Goal: Register for event/course

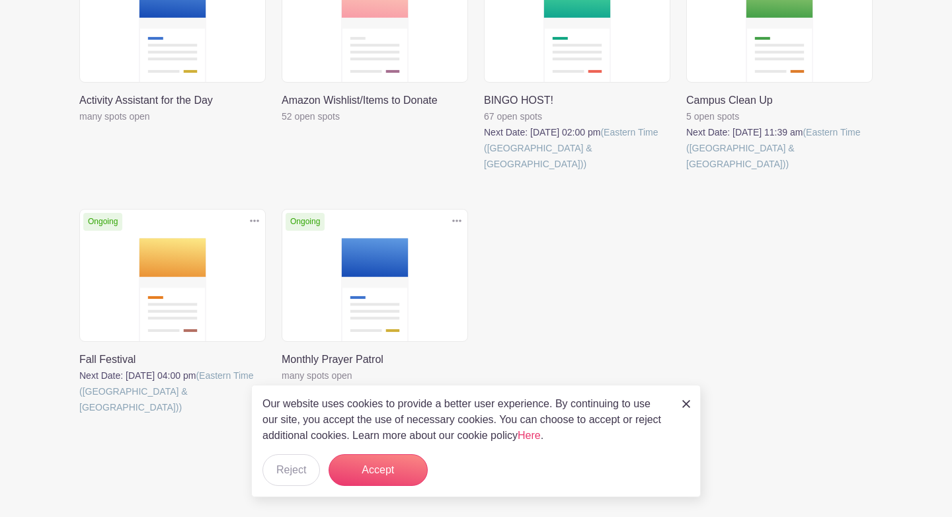
scroll to position [393, 0]
click at [673, 400] on div "Our website uses cookies to provide a better user experience. By continuing to …" at bounding box center [475, 441] width 449 height 112
click at [79, 414] on link at bounding box center [79, 414] width 0 height 0
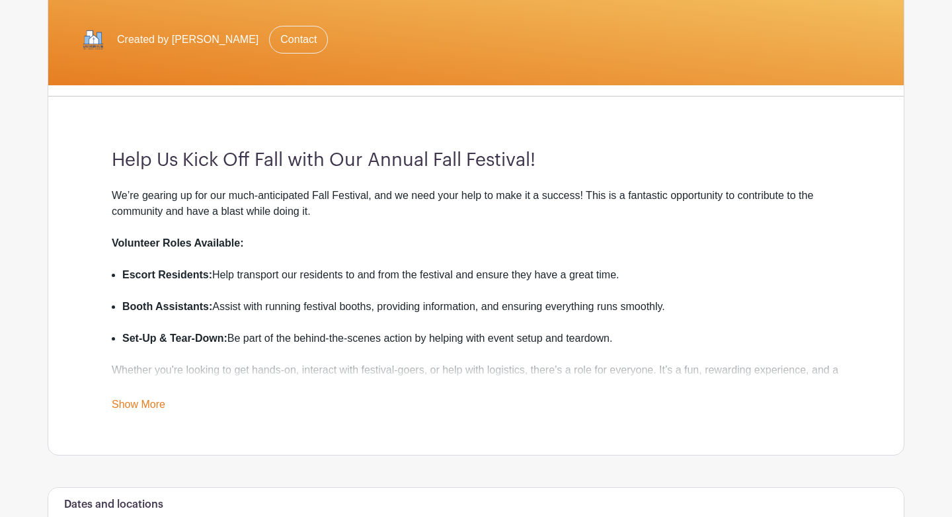
scroll to position [272, 0]
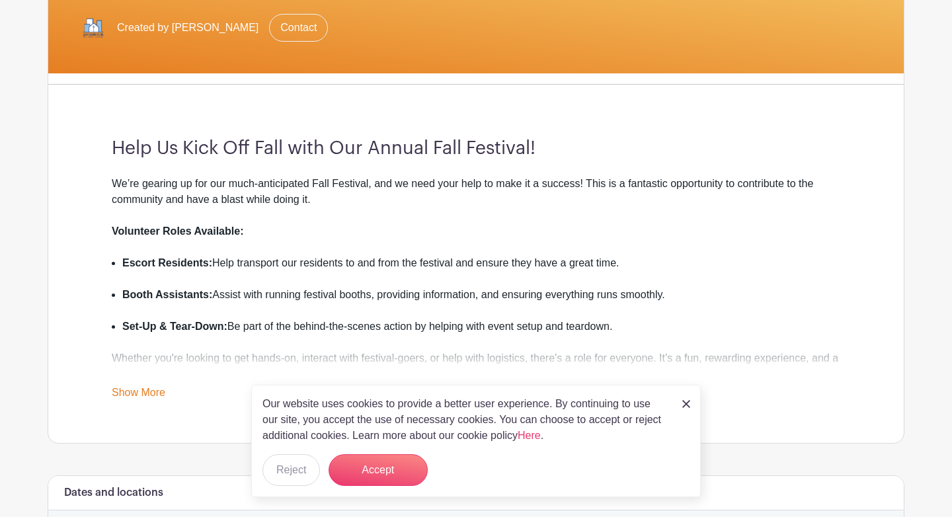
click at [149, 390] on link "Show More" at bounding box center [139, 395] width 54 height 17
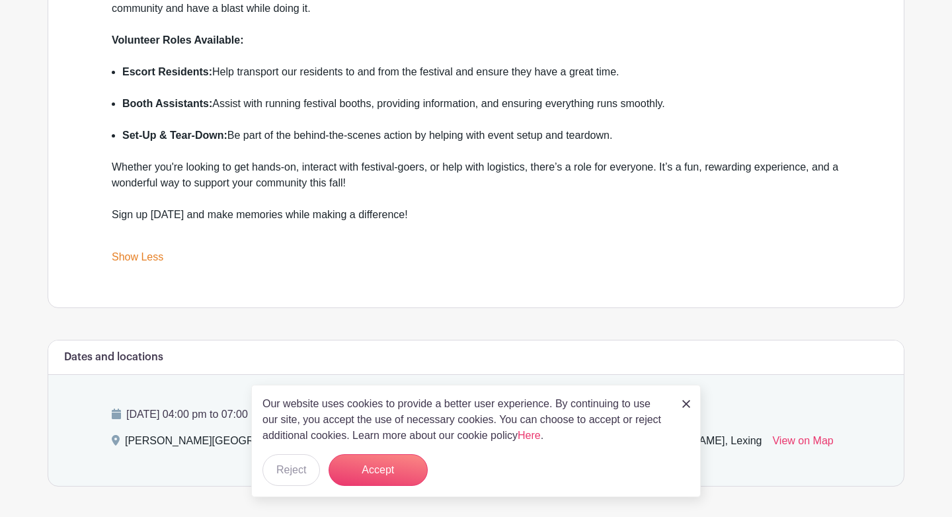
scroll to position [496, 0]
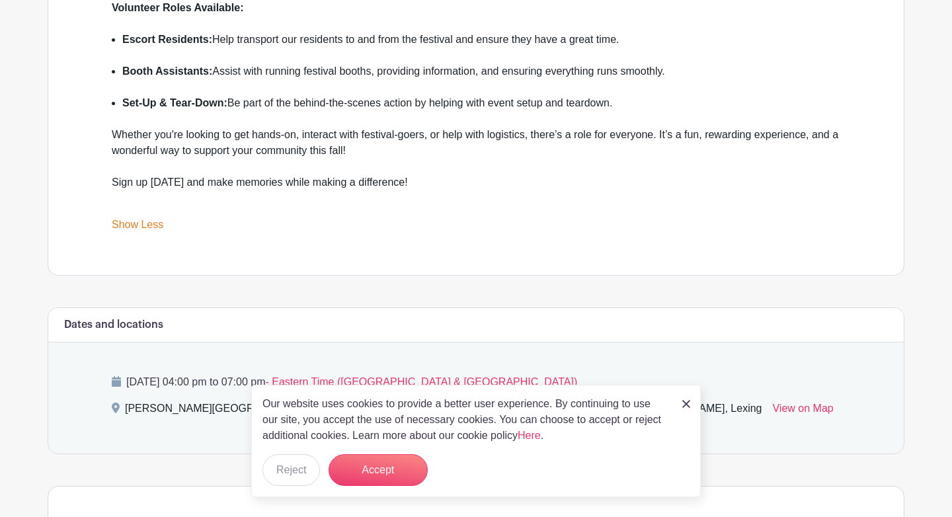
click at [683, 403] on img at bounding box center [686, 404] width 8 height 8
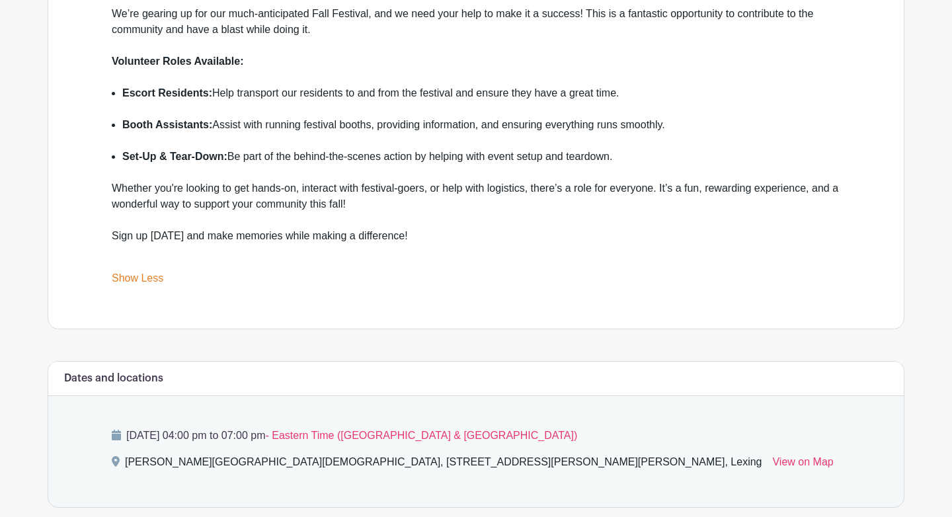
scroll to position [441, 0]
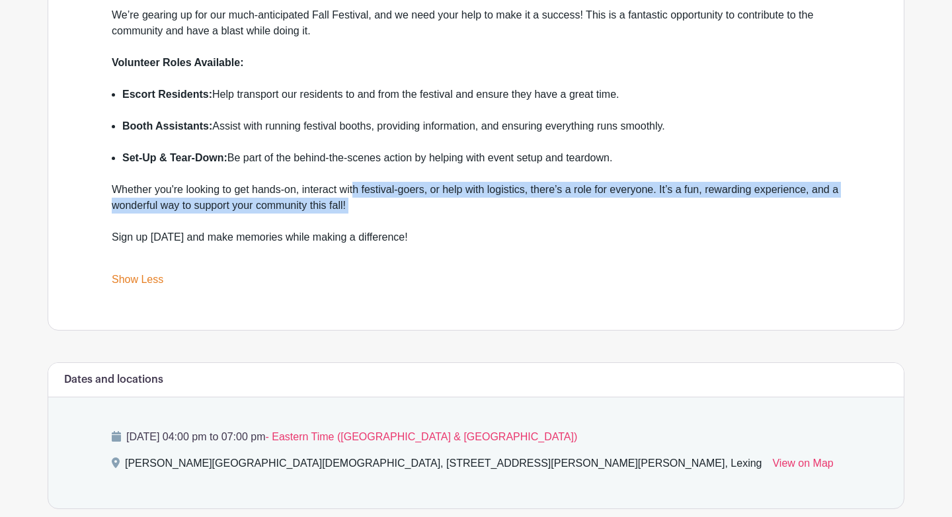
drag, startPoint x: 508, startPoint y: 219, endPoint x: 358, endPoint y: 187, distance: 154.1
click at [358, 187] on div "Whether you're looking to get hands-on, interact with festival-goers, or help w…" at bounding box center [476, 206] width 728 height 48
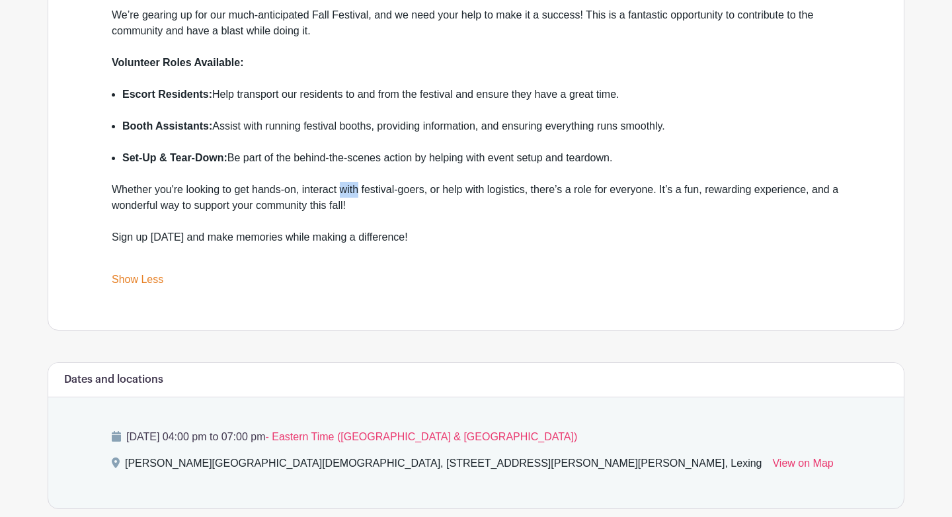
click at [358, 187] on div "Whether you're looking to get hands-on, interact with festival-goers, or help w…" at bounding box center [476, 206] width 728 height 48
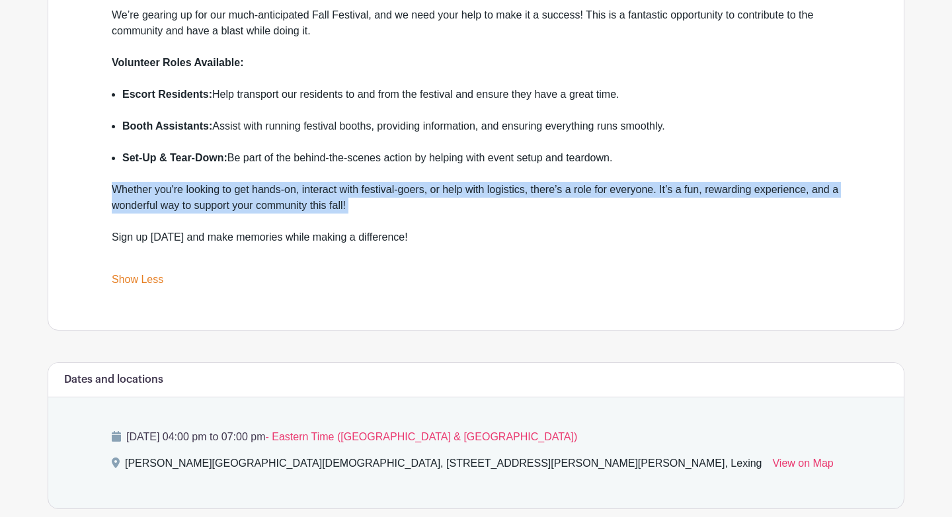
click at [358, 187] on div "Whether you're looking to get hands-on, interact with festival-goers, or help w…" at bounding box center [476, 206] width 728 height 48
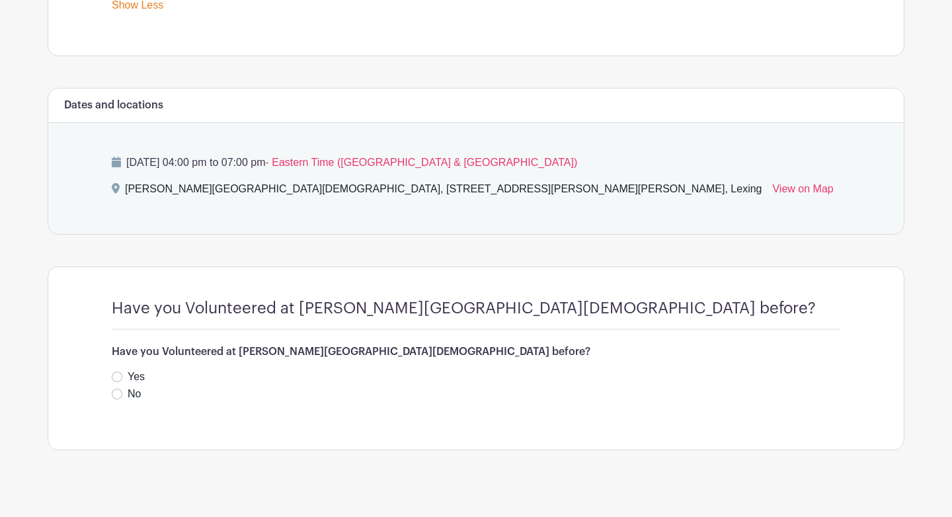
scroll to position [722, 0]
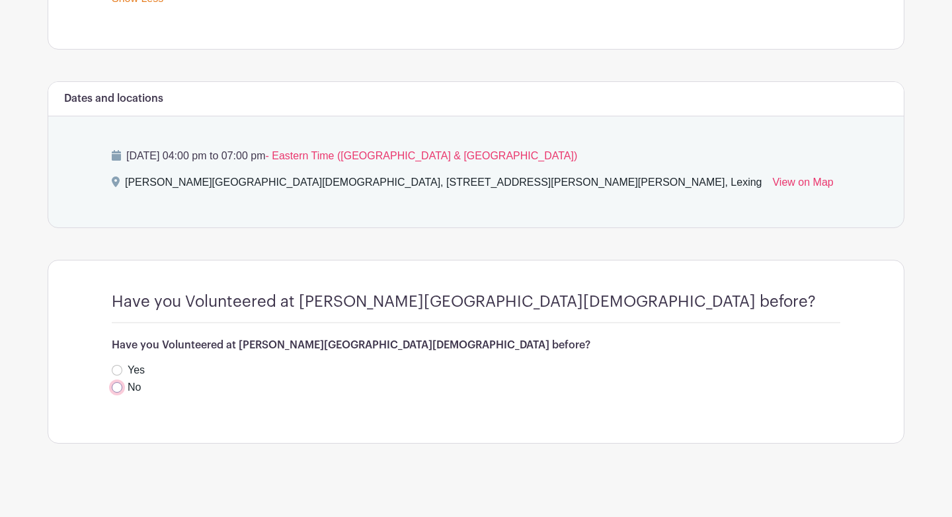
click at [116, 390] on input "No" at bounding box center [117, 387] width 11 height 11
radio input "true"
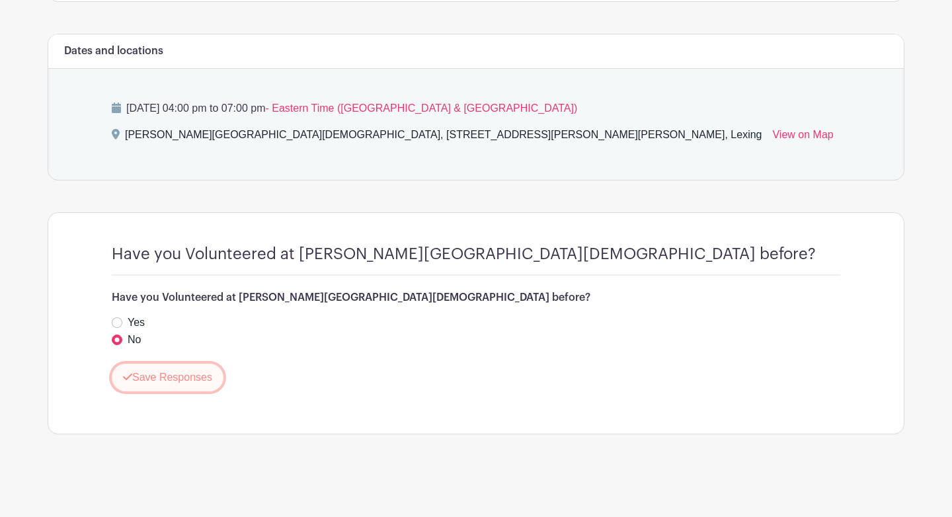
click at [154, 381] on button "Save Responses" at bounding box center [168, 378] width 112 height 28
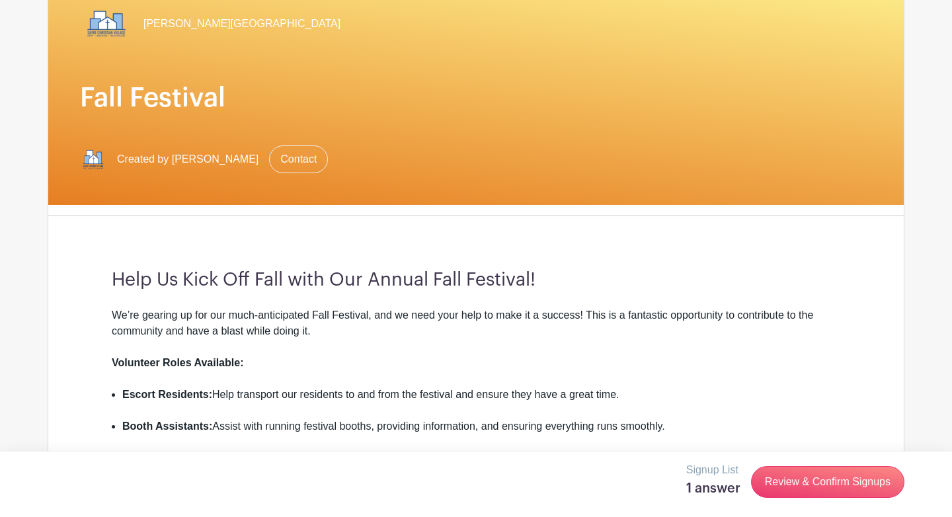
scroll to position [118, 0]
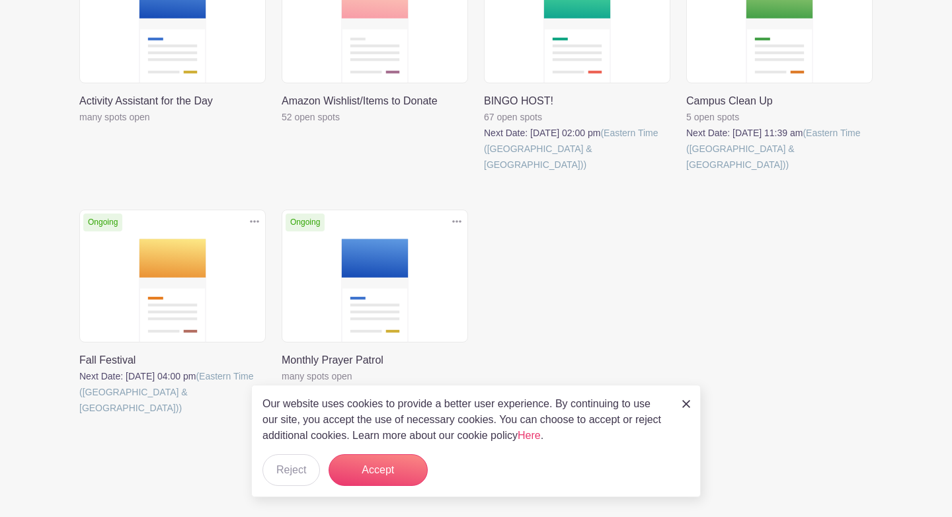
scroll to position [393, 0]
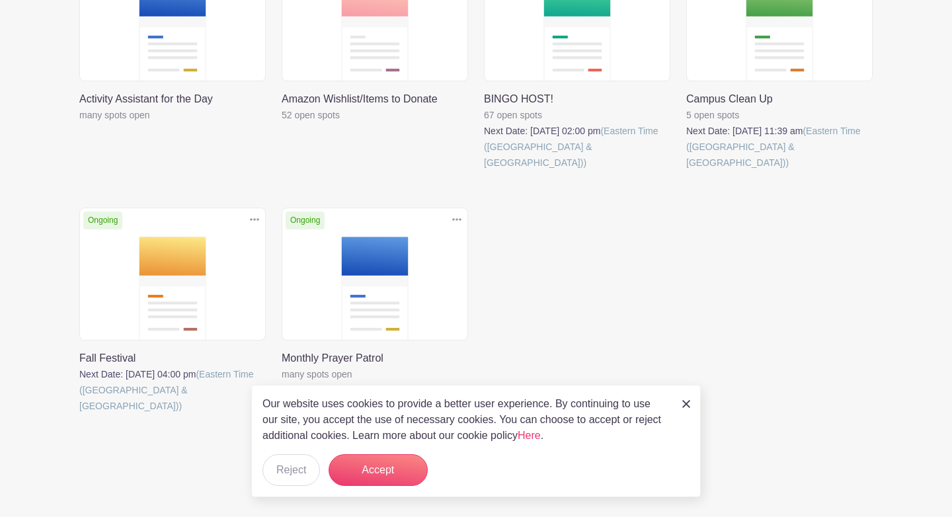
click at [683, 402] on img at bounding box center [686, 404] width 8 height 8
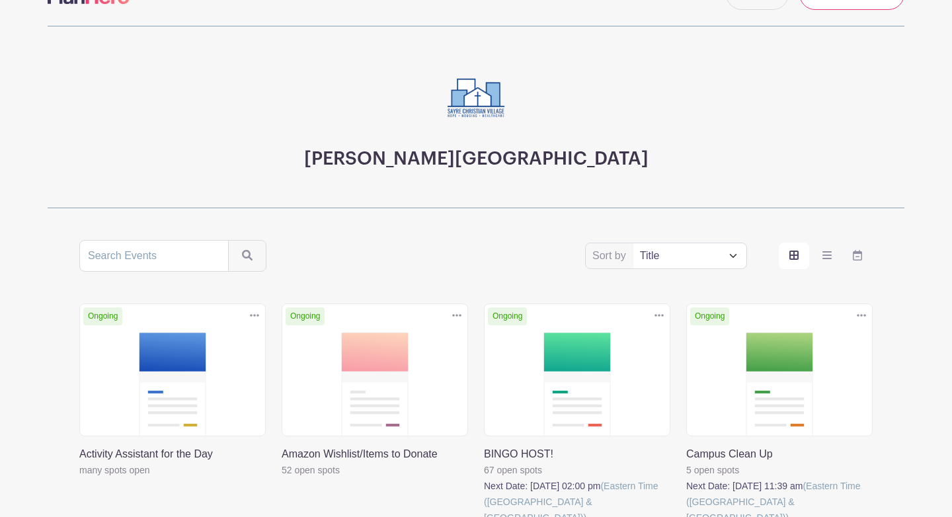
scroll to position [0, 0]
